Goal: Find specific page/section: Find specific page/section

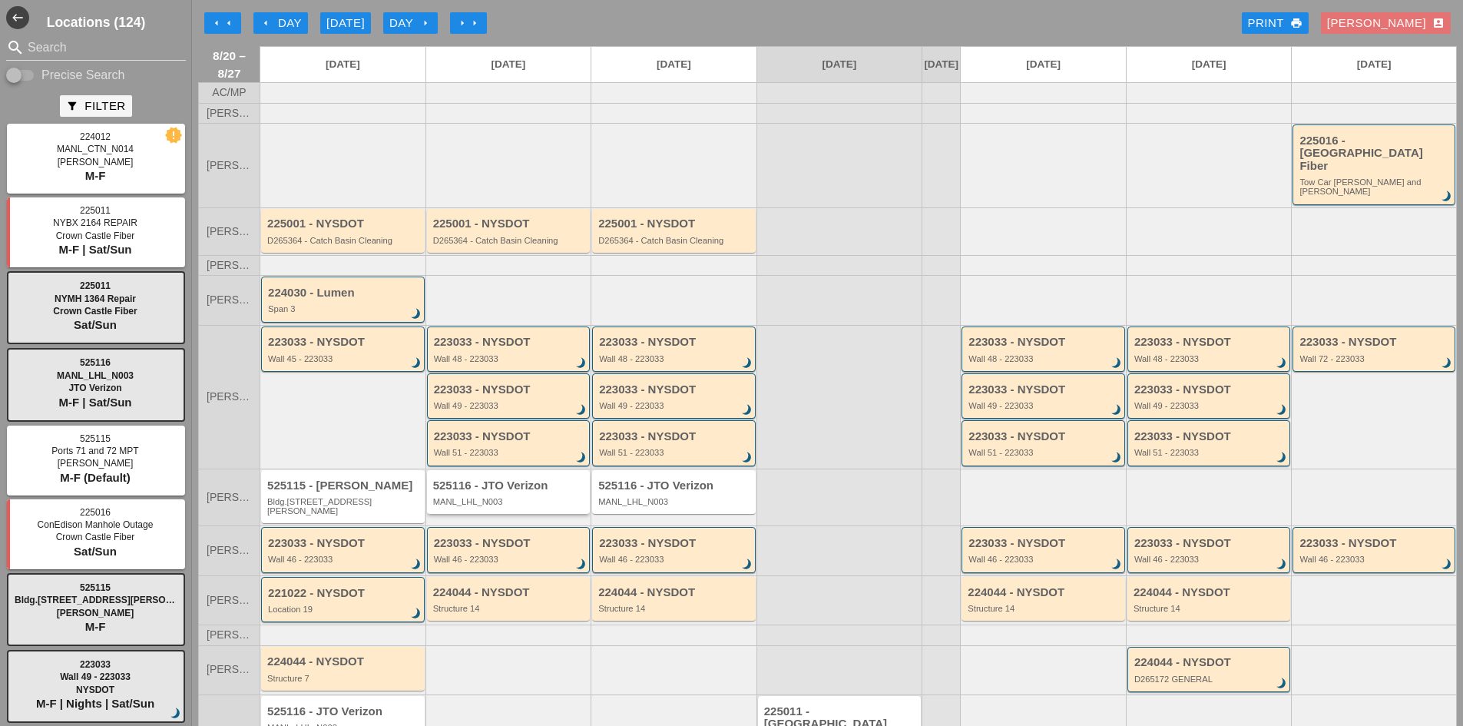
click at [549, 497] on div "MANL_LHL_N003" at bounding box center [510, 501] width 154 height 9
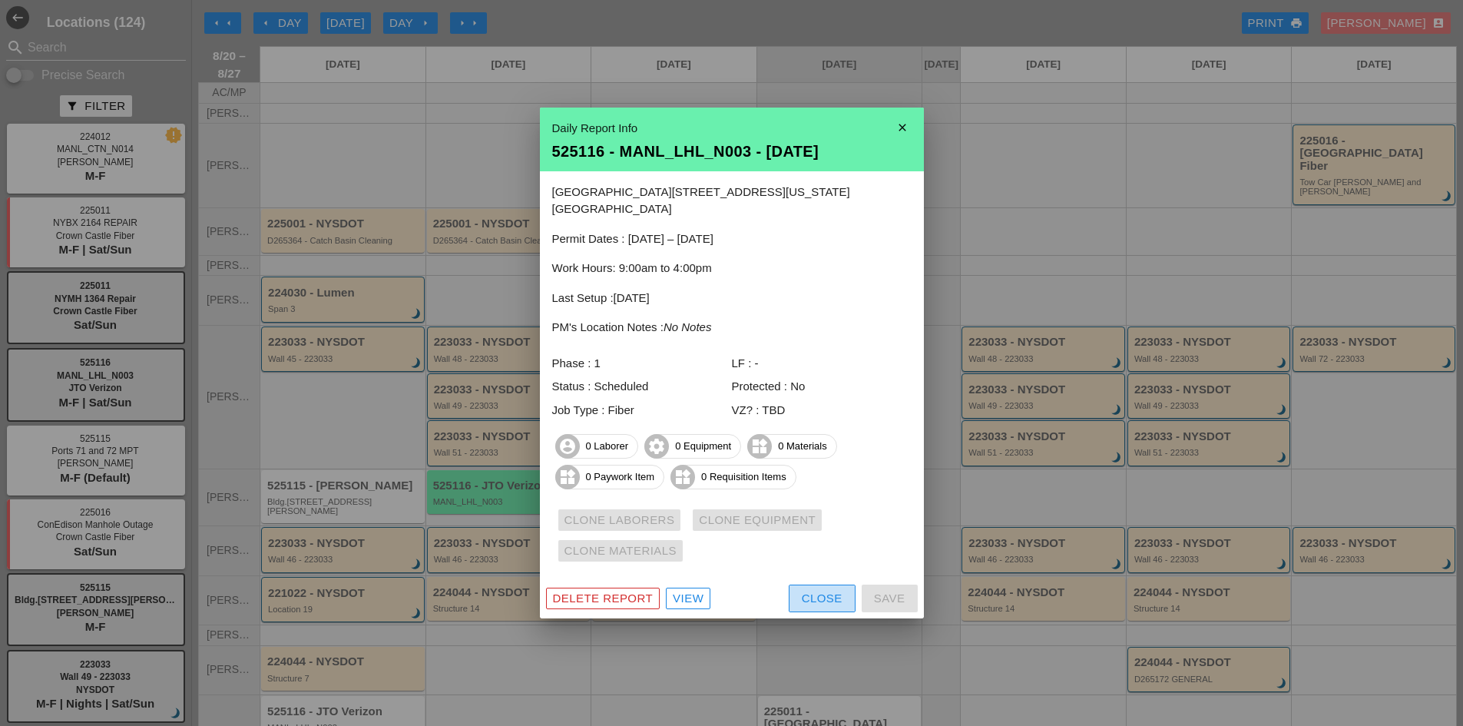
click at [841, 592] on div "Close" at bounding box center [822, 599] width 41 height 18
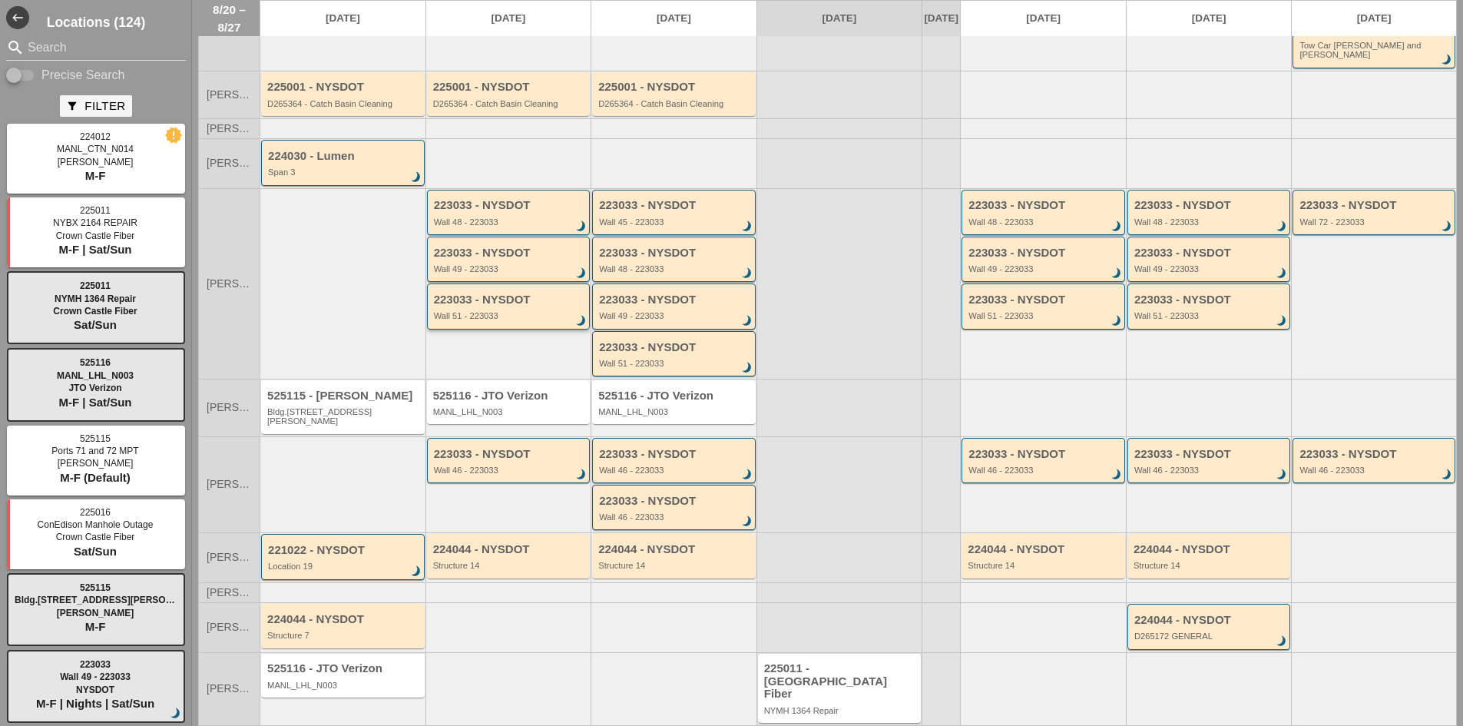
scroll to position [143, 0]
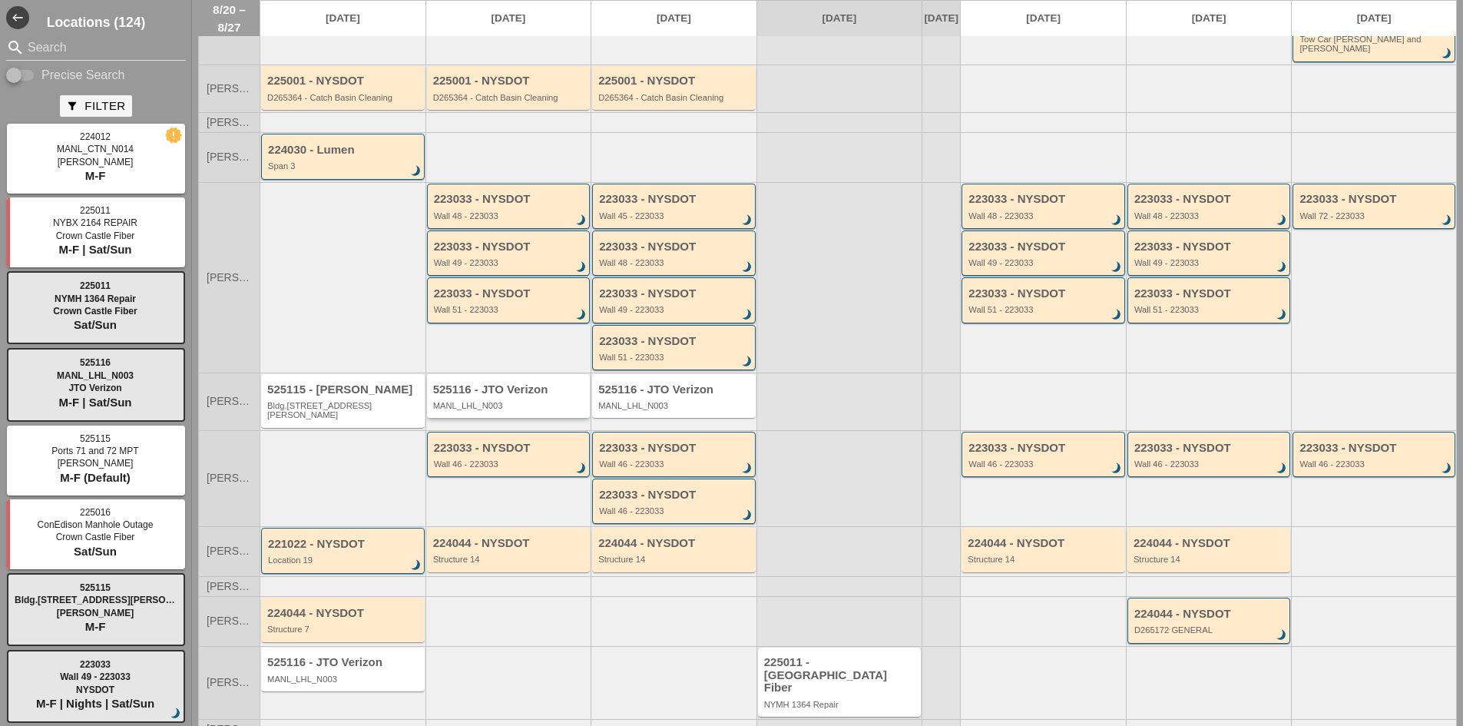
click at [492, 387] on div "525116 - JTO Verizon MANL_LHL_N003" at bounding box center [510, 397] width 154 height 28
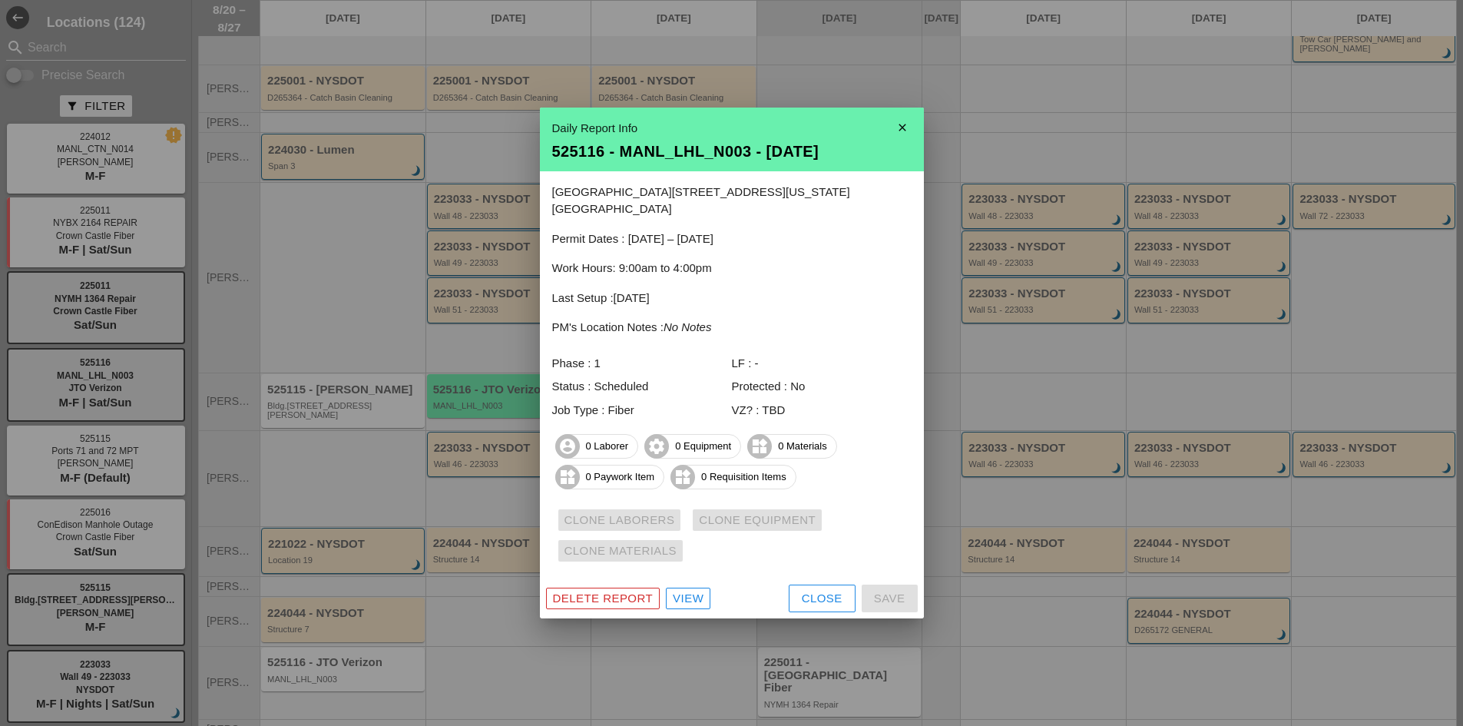
click at [818, 591] on div "Close" at bounding box center [822, 599] width 41 height 18
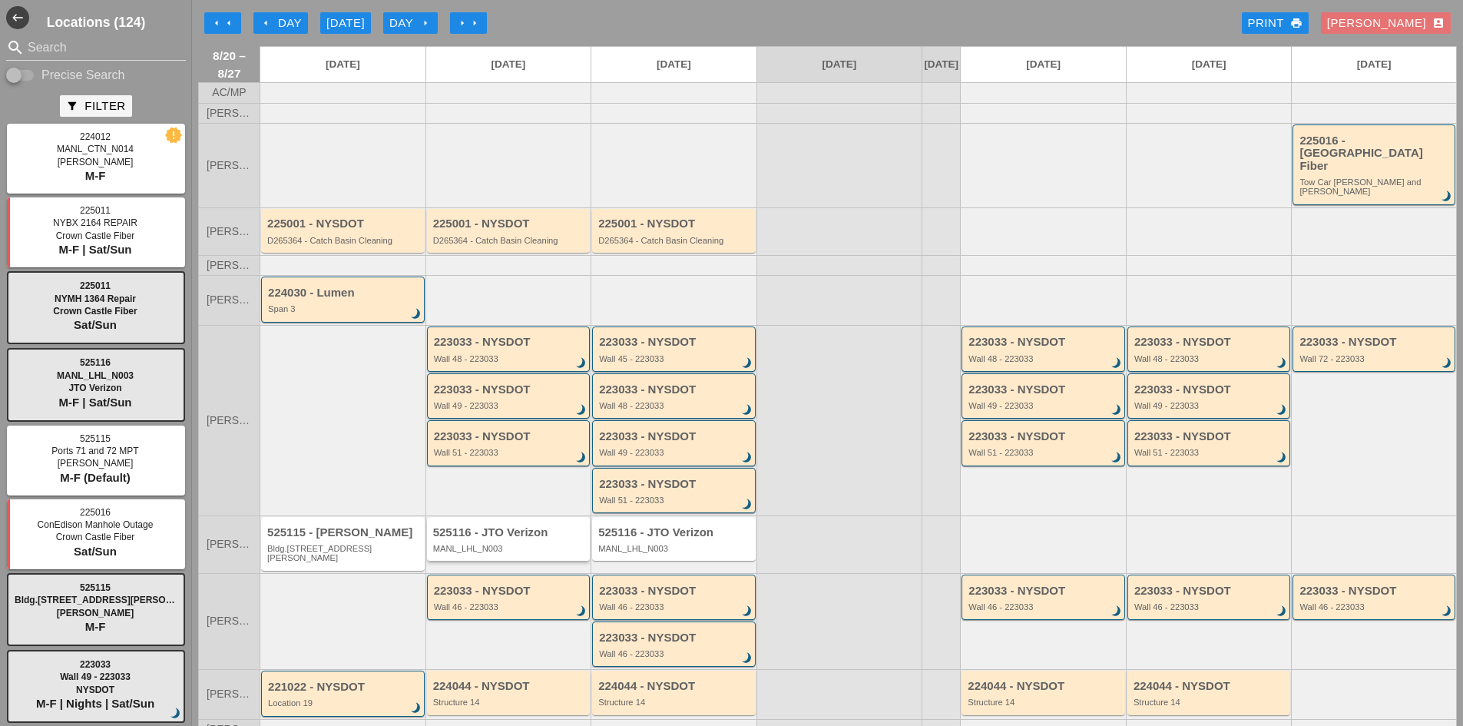
click at [523, 544] on div "MANL_LHL_N003" at bounding box center [510, 548] width 154 height 9
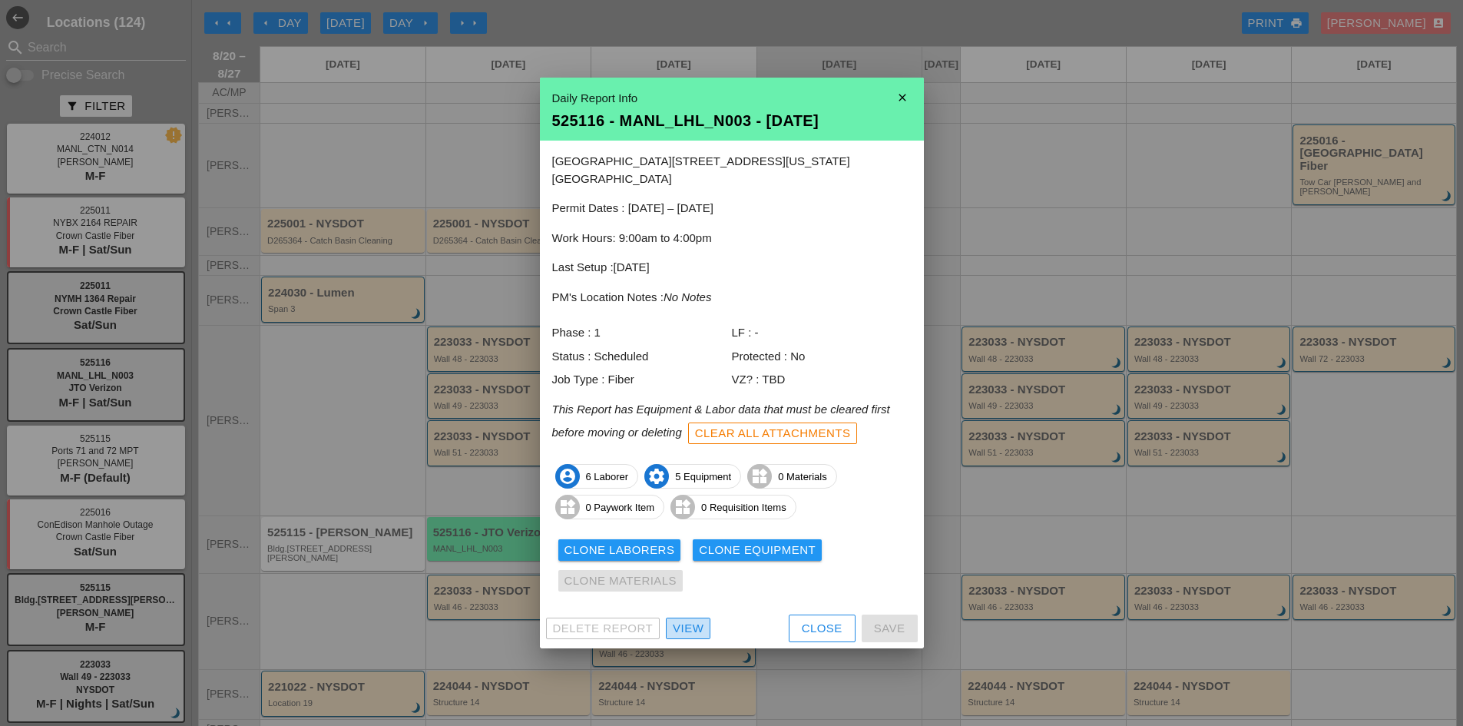
click at [699, 620] on div "View" at bounding box center [688, 629] width 31 height 18
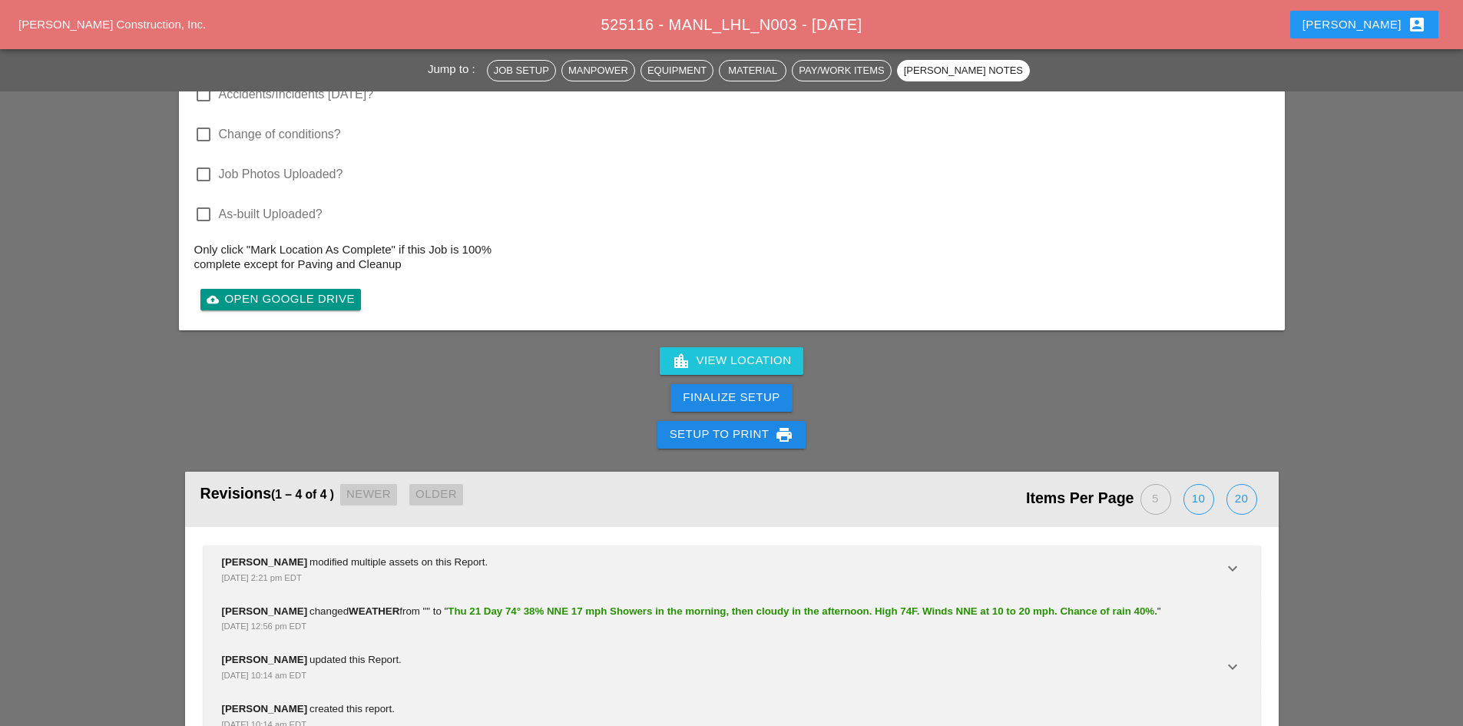
scroll to position [2720, 0]
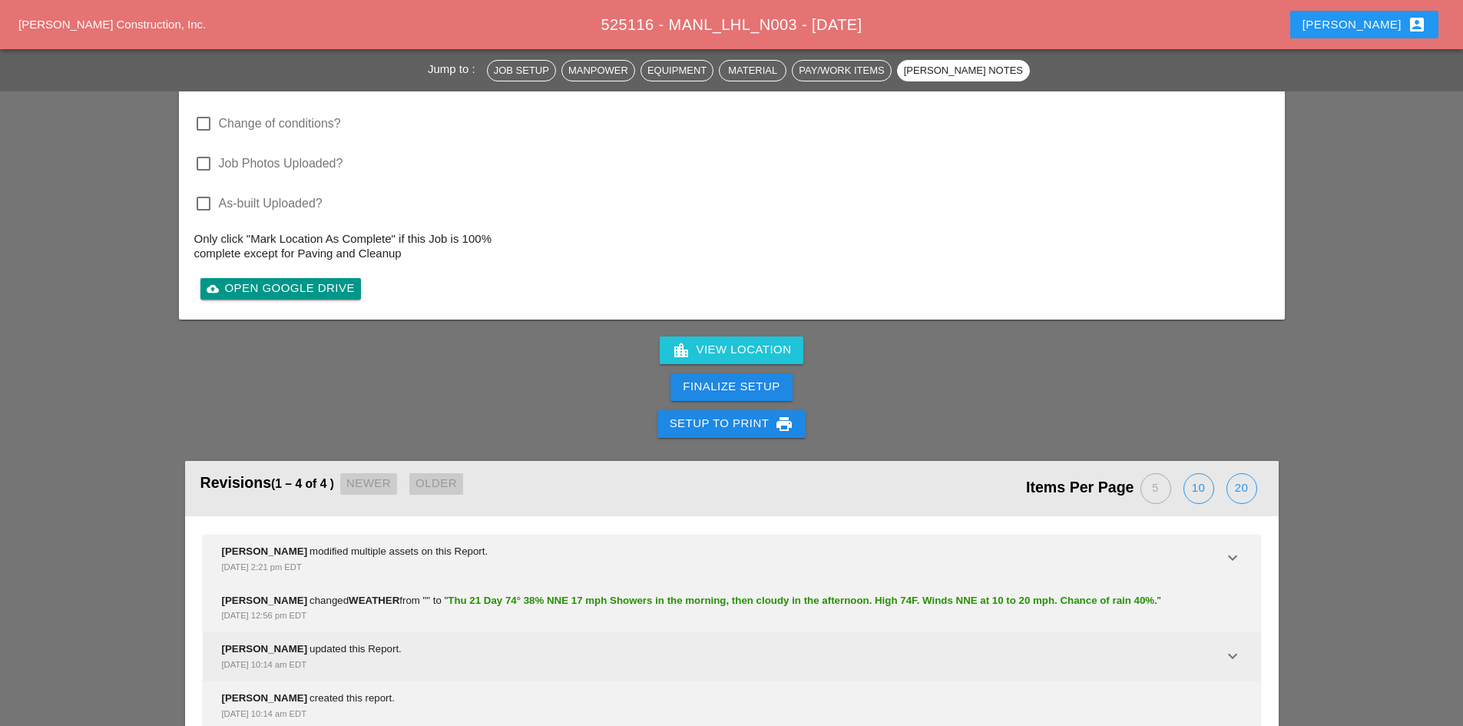
click at [1237, 647] on icon "keyboard_arrow_down" at bounding box center [1233, 656] width 18 height 18
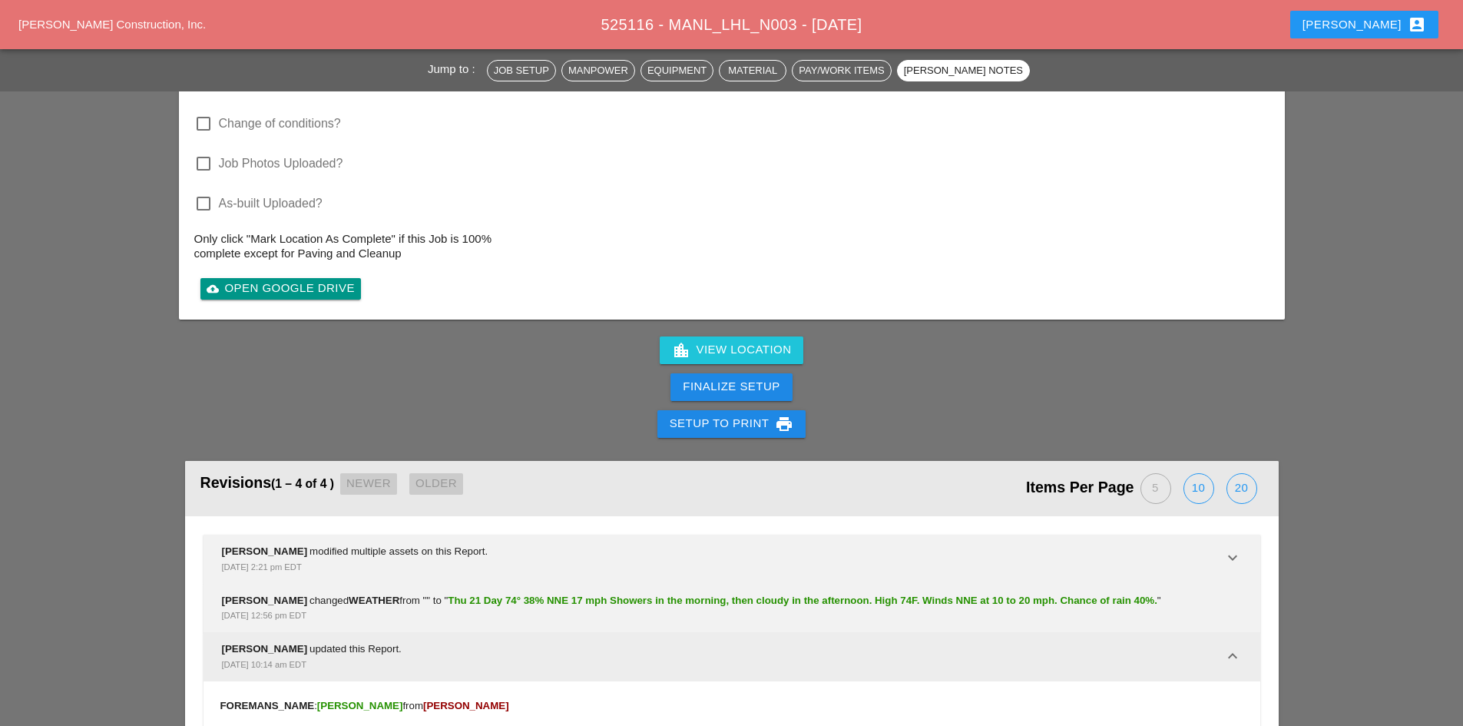
click at [1237, 647] on icon "keyboard_arrow_down" at bounding box center [1233, 656] width 18 height 18
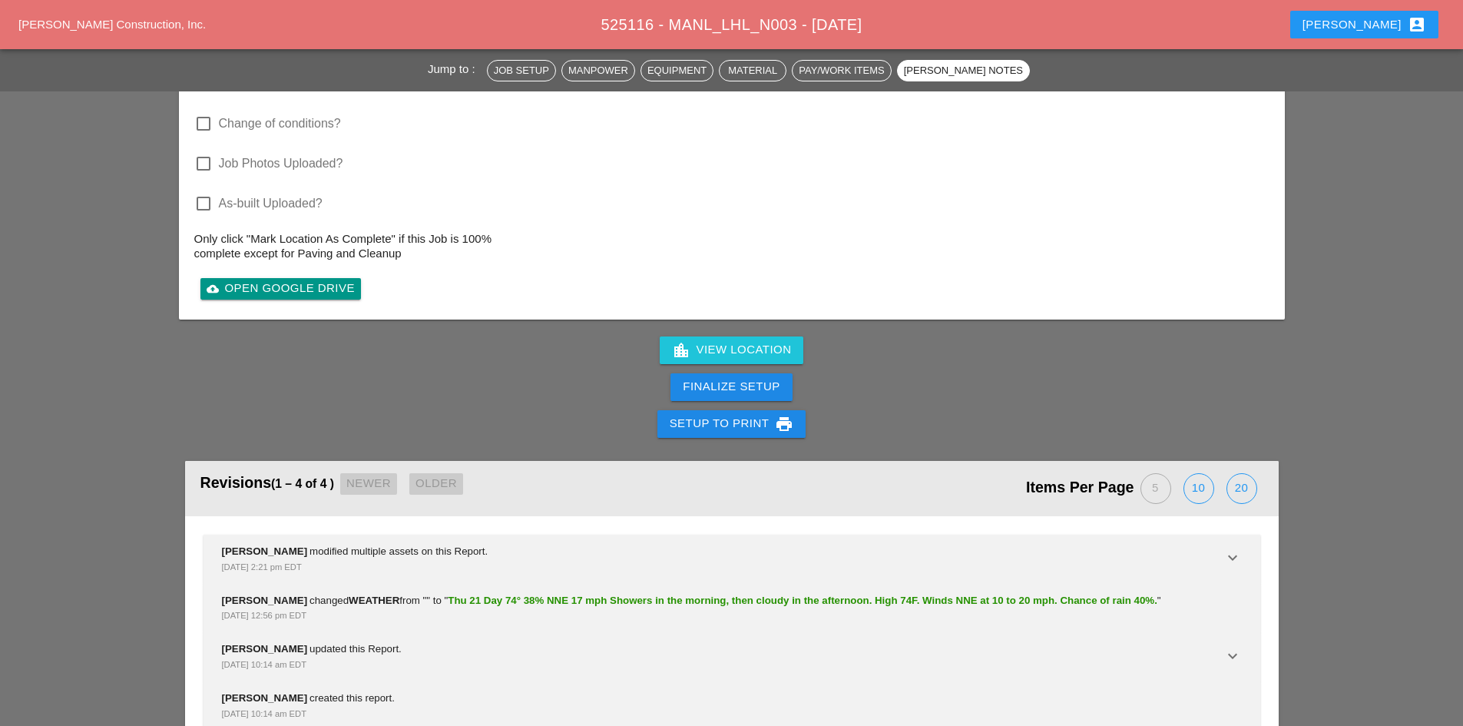
click at [602, 584] on div "[PERSON_NAME] changed WEATHER from " " to " Thu 21 Day 74° 38% NNE 17 mph Showe…" at bounding box center [732, 608] width 1057 height 49
click at [600, 595] on span "Thu 21 Day 74° 38% NNE 17 mph Showers in the morning, then cloudy in the aftern…" at bounding box center [803, 601] width 710 height 12
click at [384, 535] on div "[PERSON_NAME] modified multiple assets on this Report. [DATE] 2:21 pm EDT keybo…" at bounding box center [732, 559] width 1057 height 49
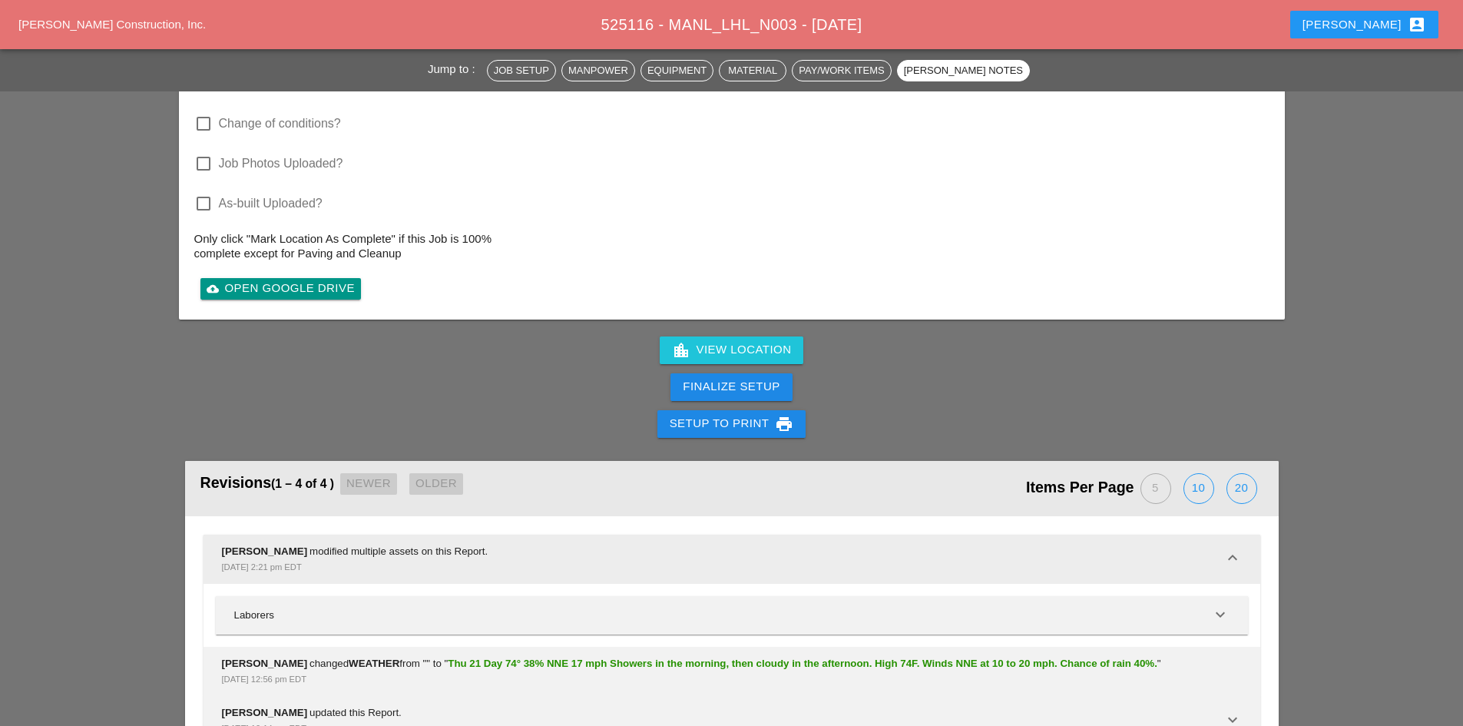
click at [422, 544] on div "[PERSON_NAME] modified multiple assets on this Report. [DATE] 2:21 pm EDT" at bounding box center [723, 559] width 1002 height 31
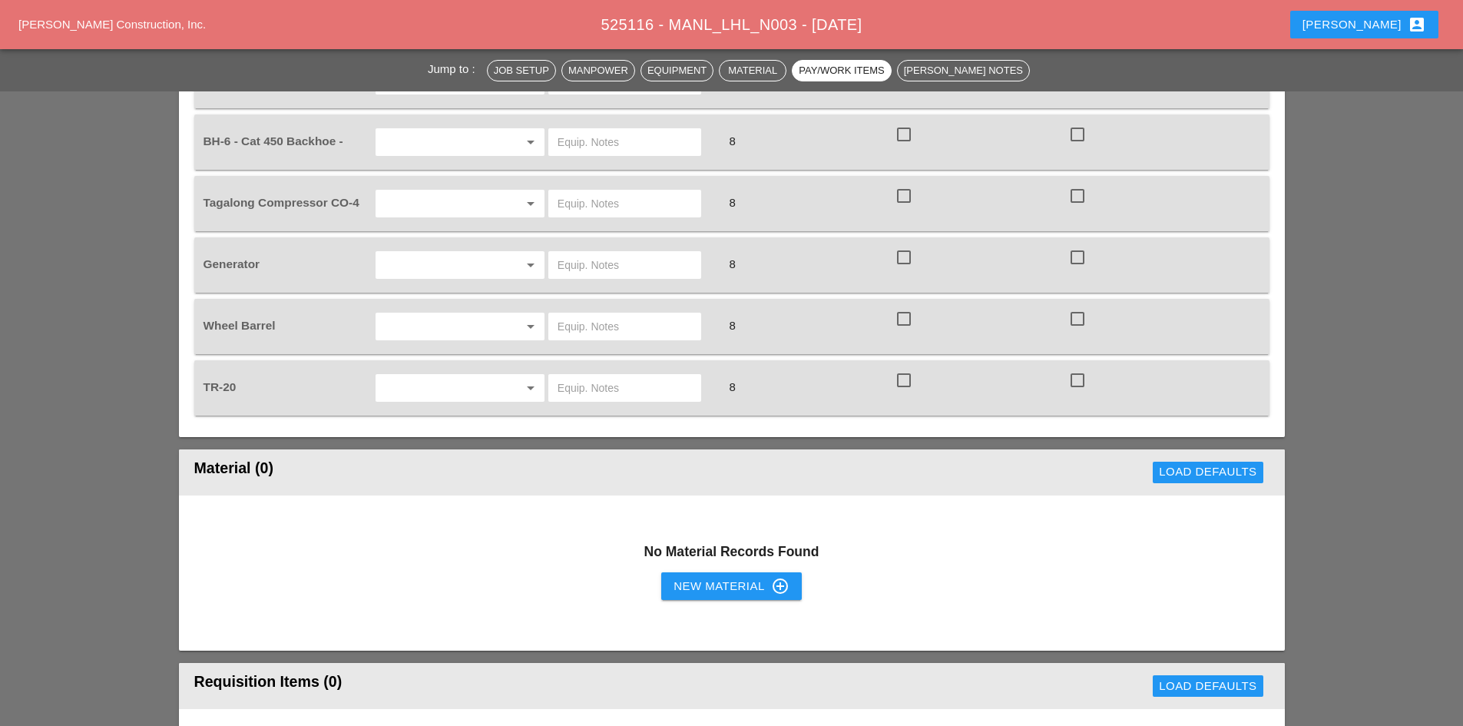
scroll to position [1261, 0]
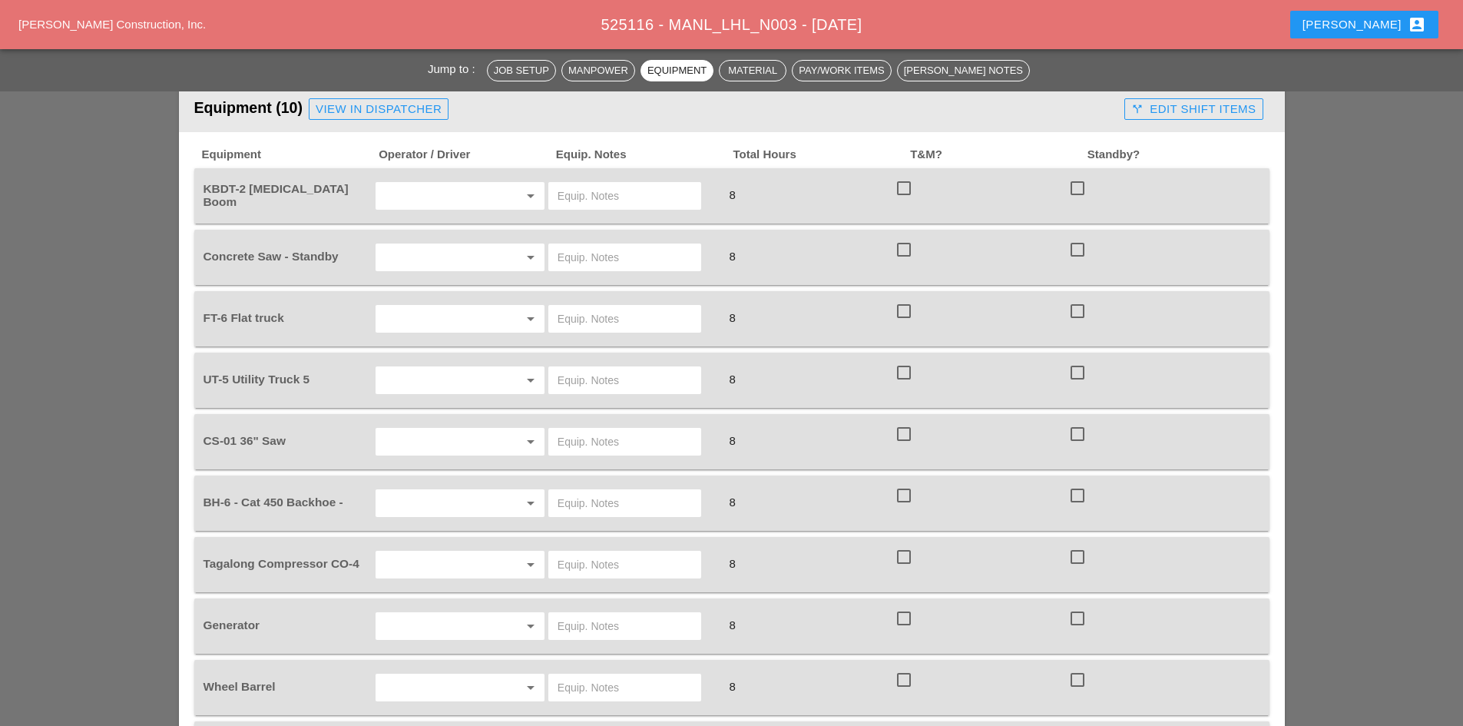
click at [1367, 41] on div "[PERSON_NAME] account_box" at bounding box center [1364, 24] width 161 height 37
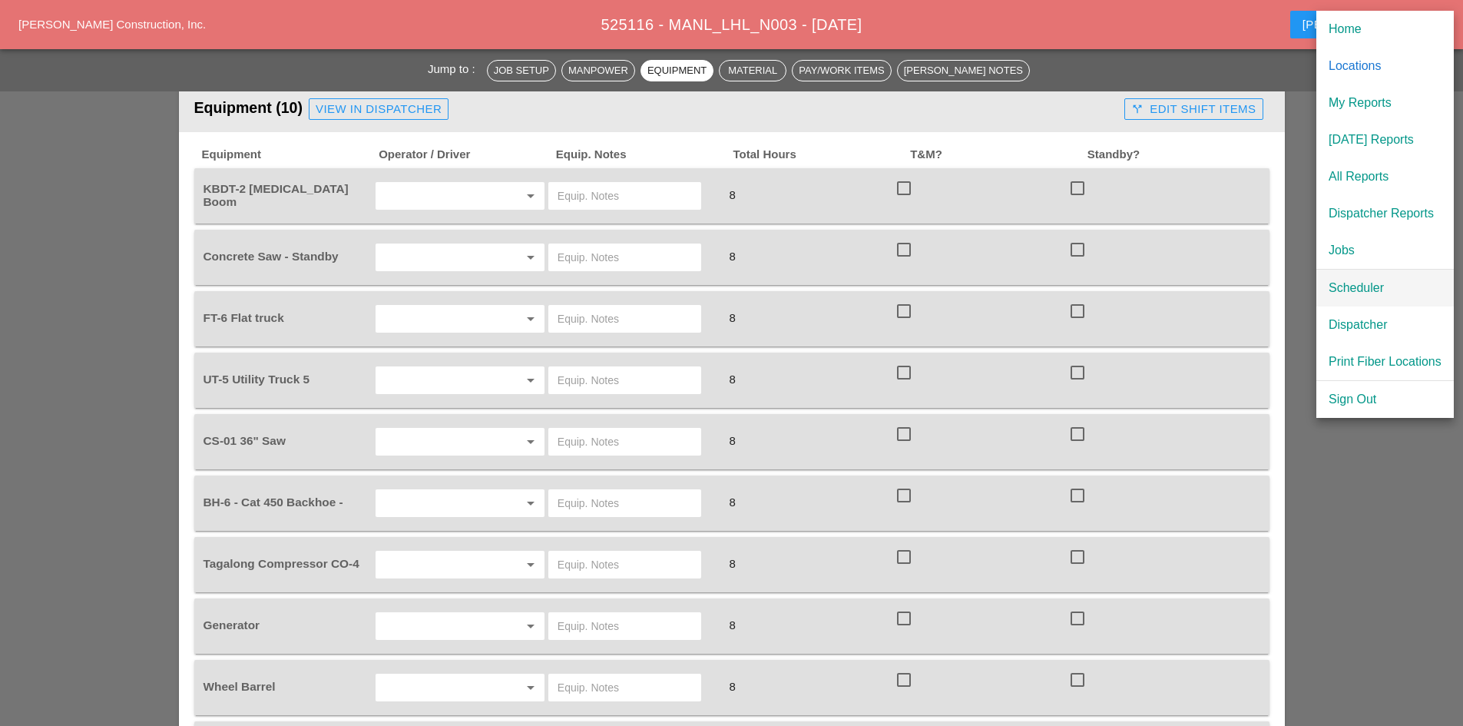
click at [1333, 283] on div "Scheduler" at bounding box center [1385, 288] width 113 height 18
